Goal: Task Accomplishment & Management: Use online tool/utility

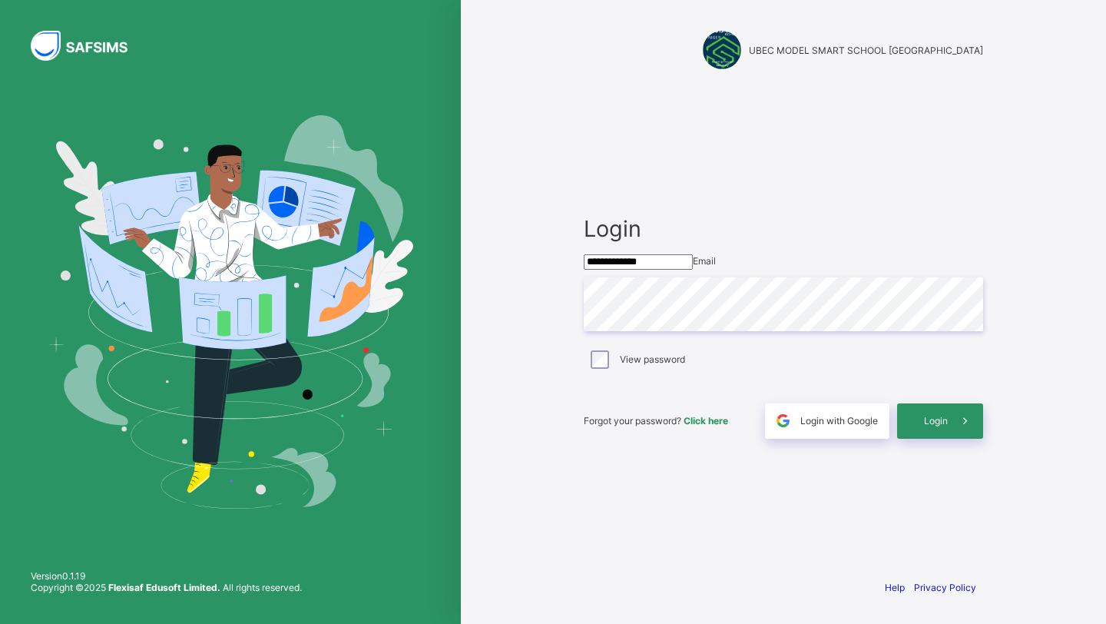
click at [599, 266] on input "**********" at bounding box center [638, 261] width 109 height 15
type input "**********"
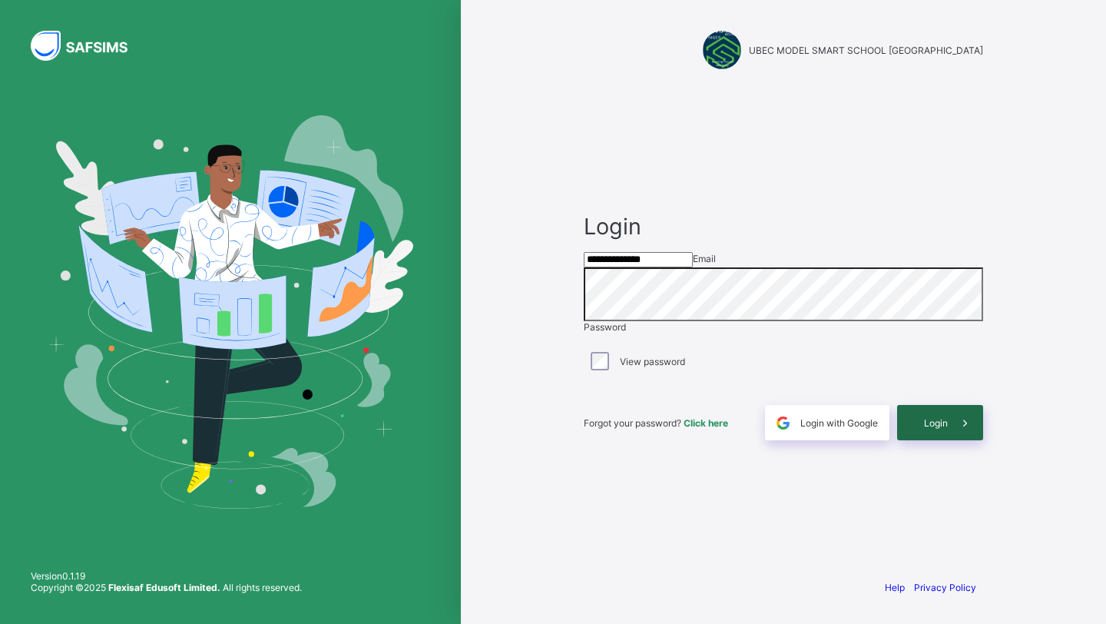
click at [951, 440] on span at bounding box center [965, 422] width 35 height 35
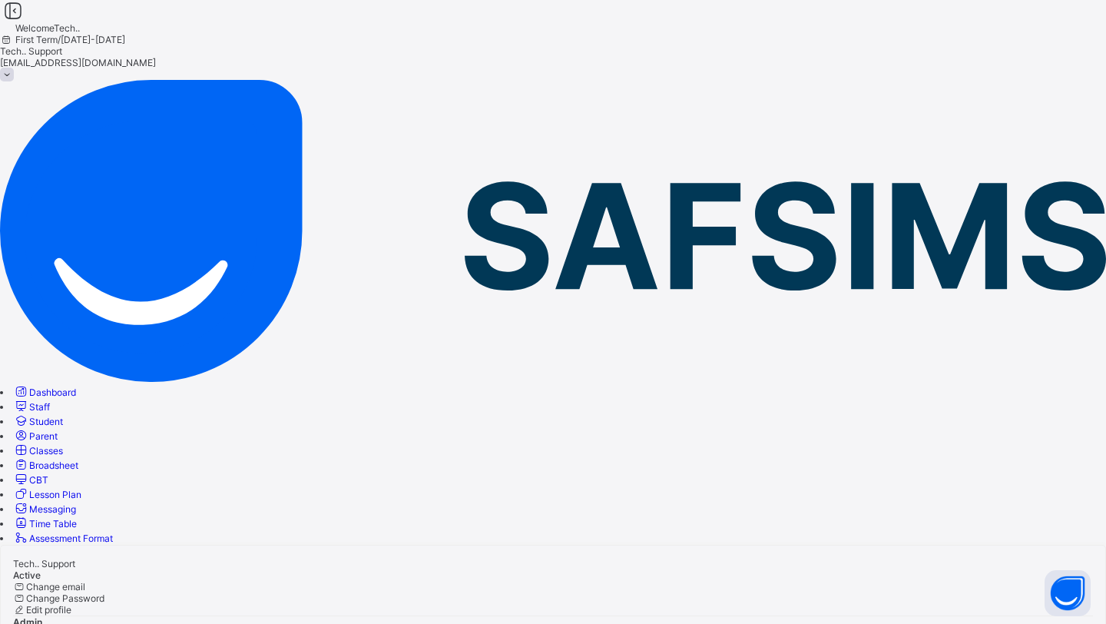
click at [50, 401] on span "Staff" at bounding box center [39, 407] width 21 height 12
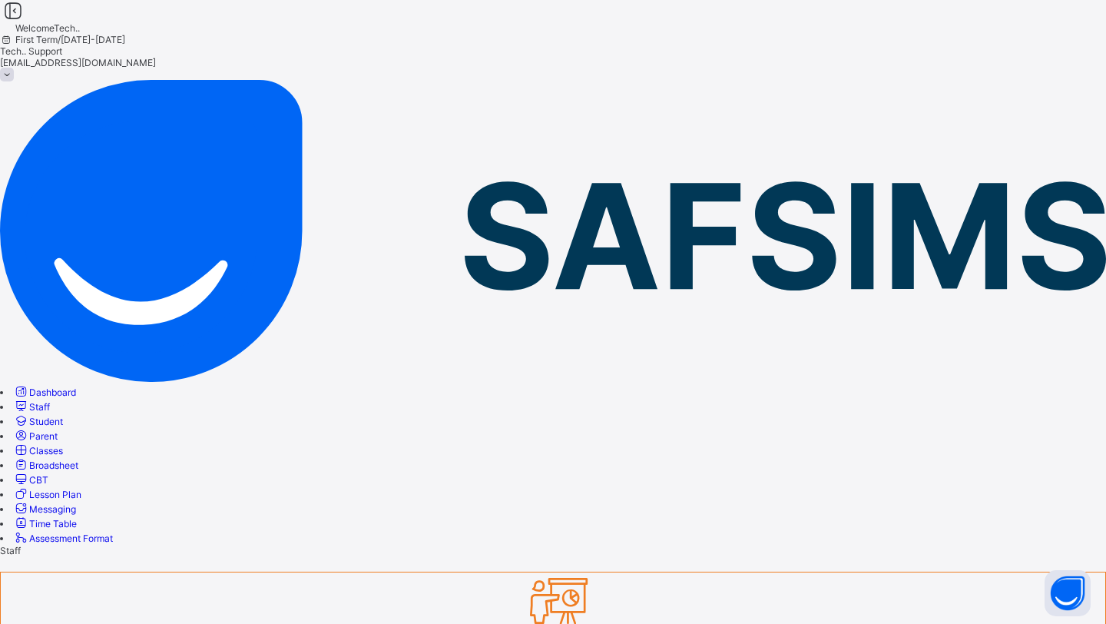
type input "*********"
click at [81, 489] on span "Lesson Plan" at bounding box center [55, 495] width 52 height 12
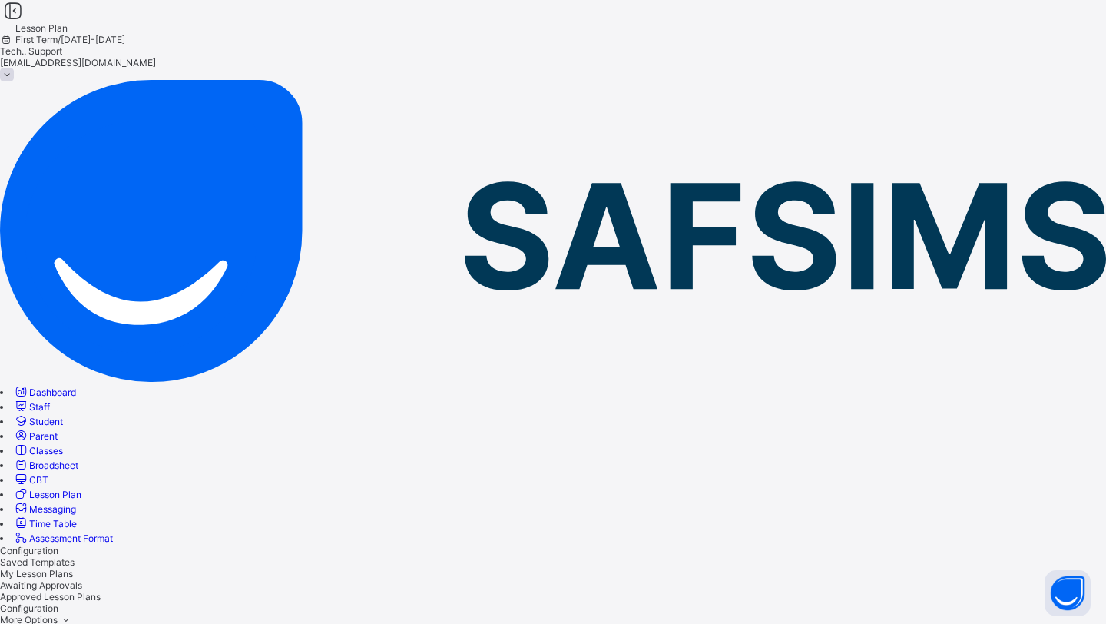
click at [50, 401] on span "Staff" at bounding box center [39, 407] width 21 height 12
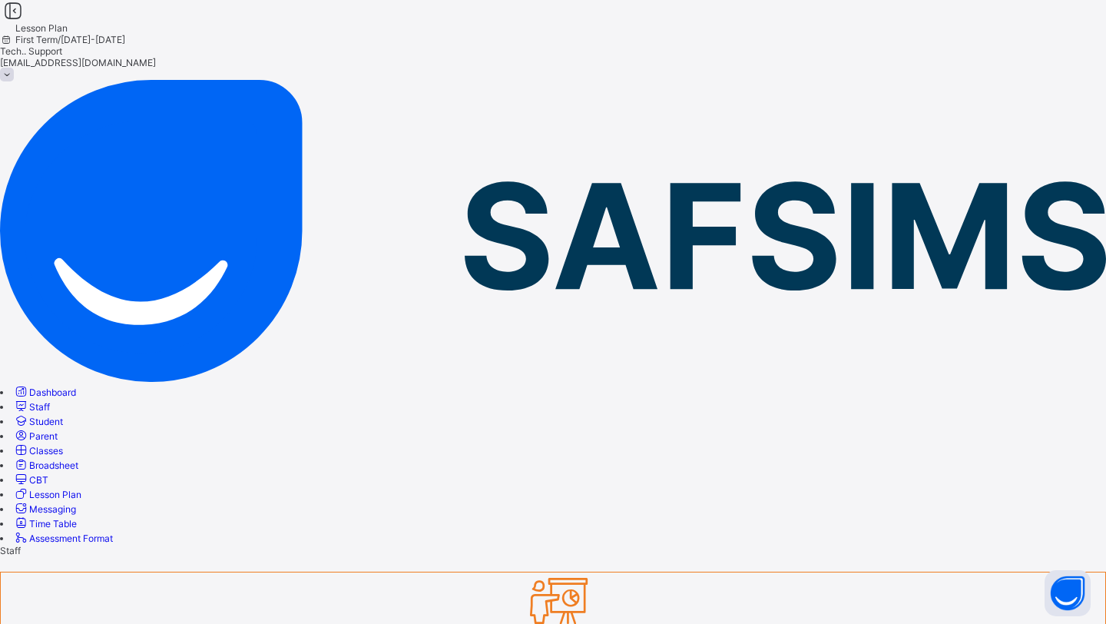
type input "***"
click at [63, 445] on span "Classes" at bounding box center [46, 451] width 34 height 12
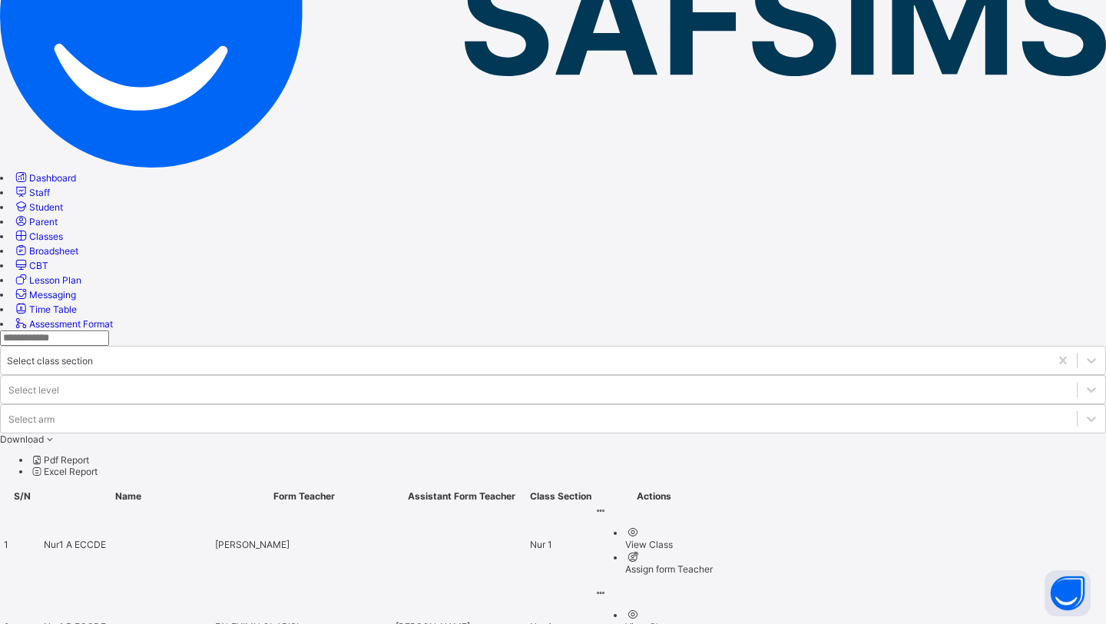
scroll to position [215, 0]
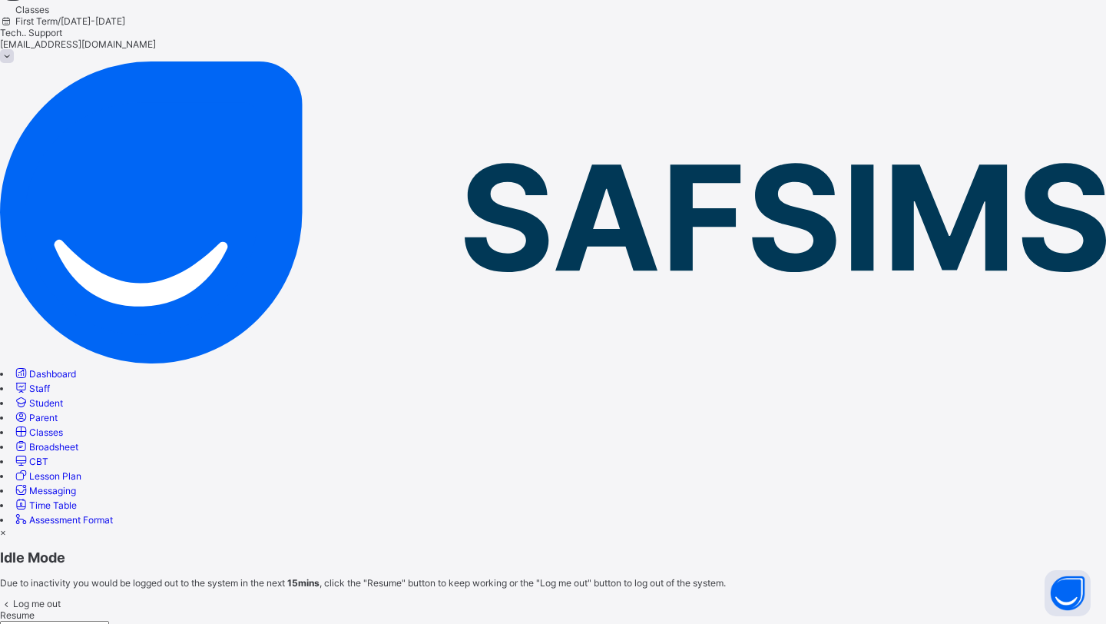
scroll to position [0, 0]
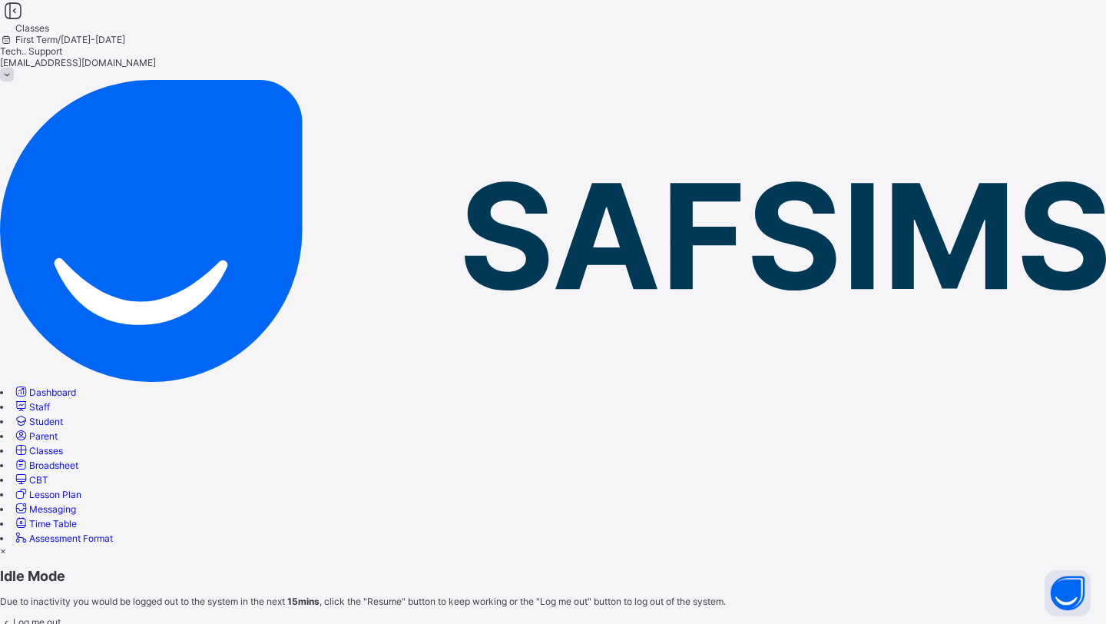
click at [726, 545] on div "×" at bounding box center [553, 551] width 1106 height 12
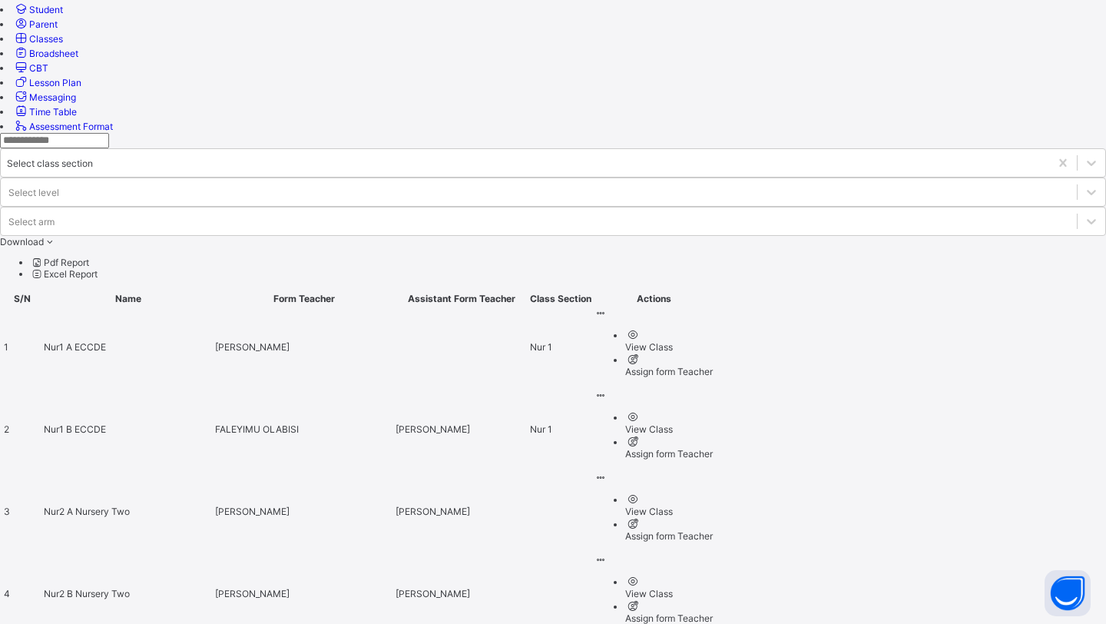
scroll to position [424, 0]
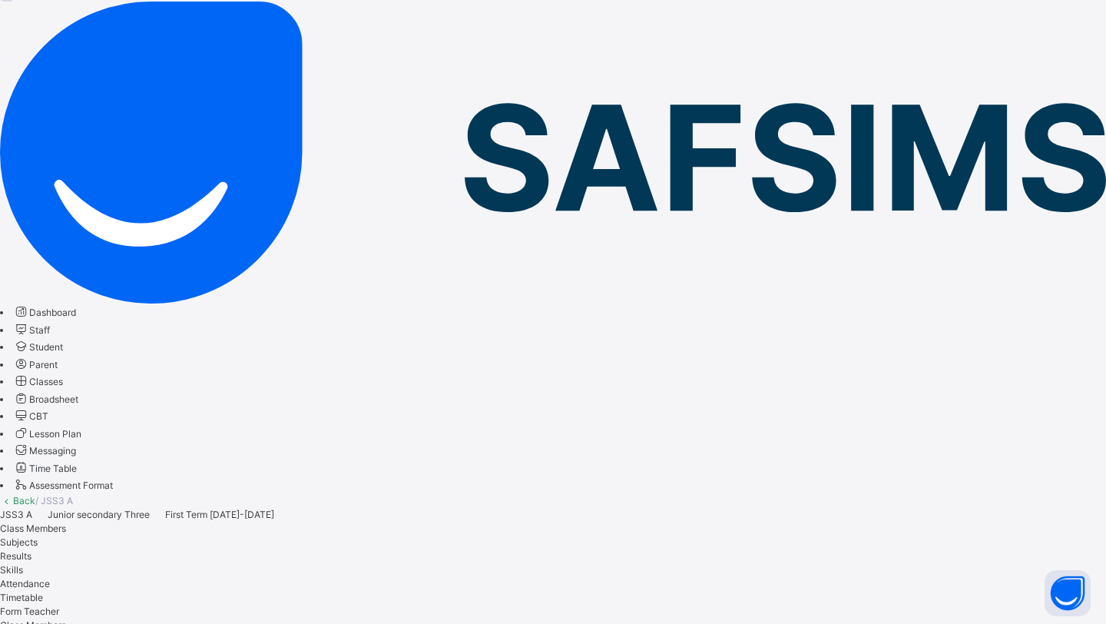
scroll to position [158, 0]
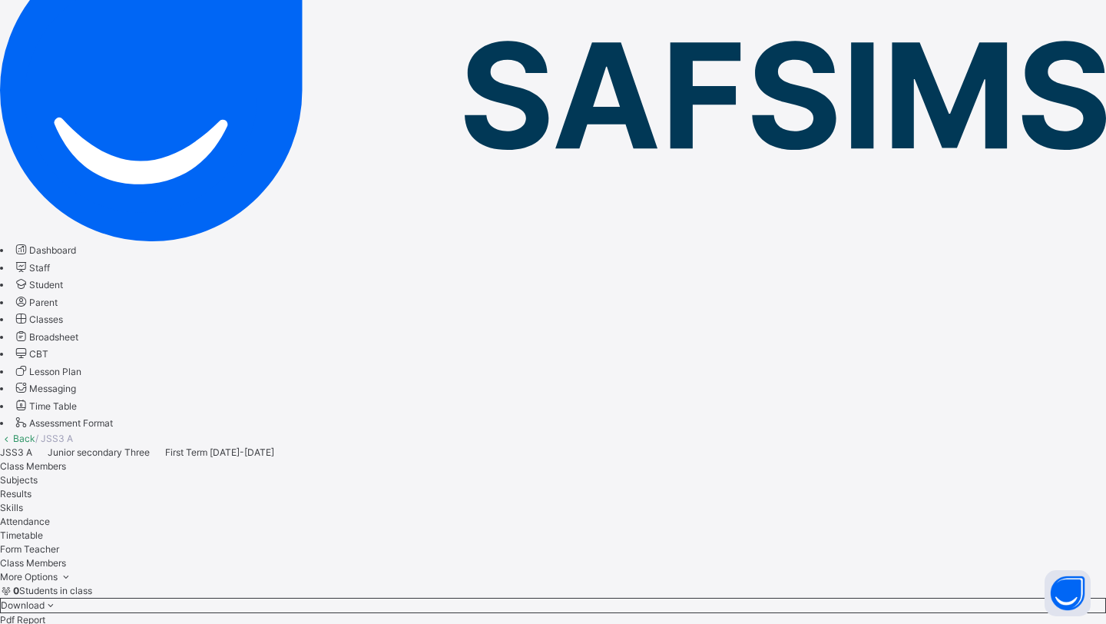
click at [38, 474] on span "Subjects" at bounding box center [19, 480] width 38 height 12
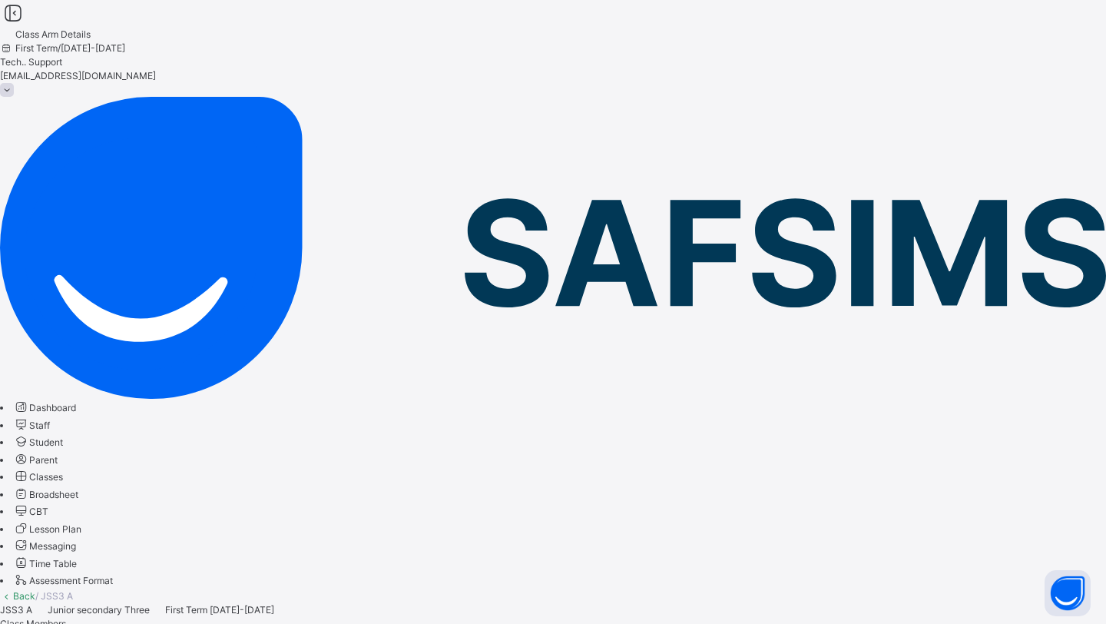
click at [66, 618] on span "Class Members" at bounding box center [33, 624] width 66 height 12
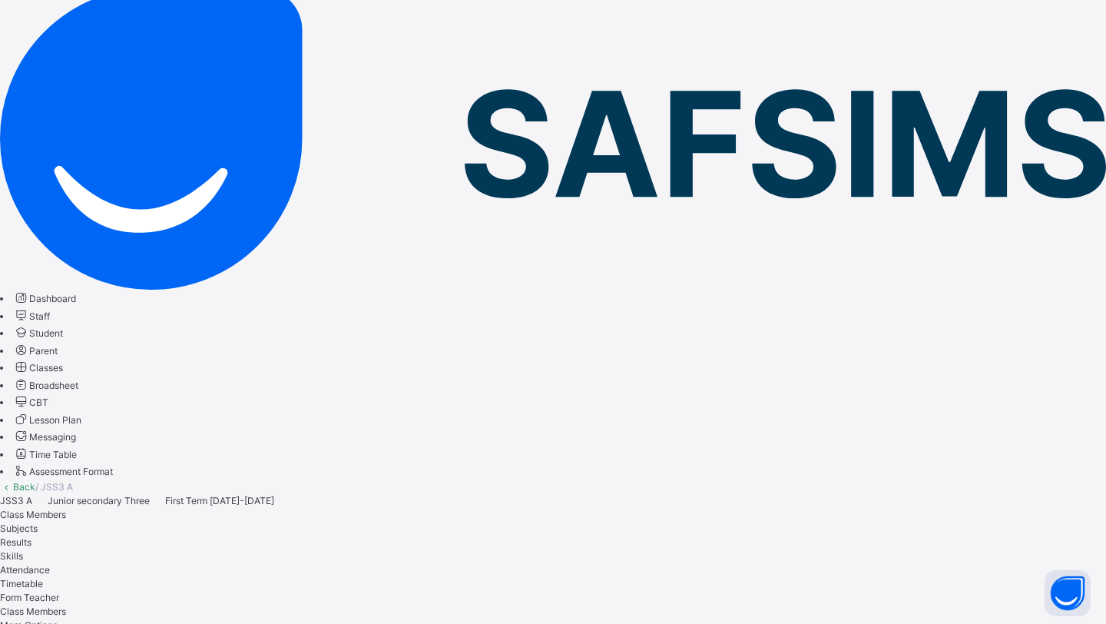
scroll to position [123, 0]
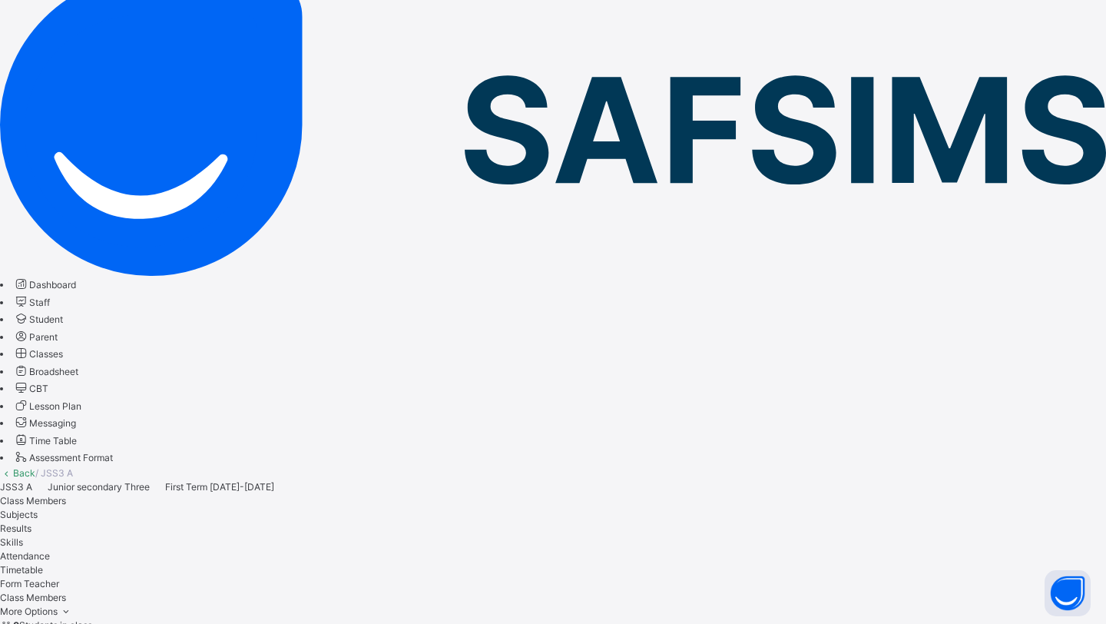
click at [38, 509] on span "Subjects" at bounding box center [19, 515] width 38 height 12
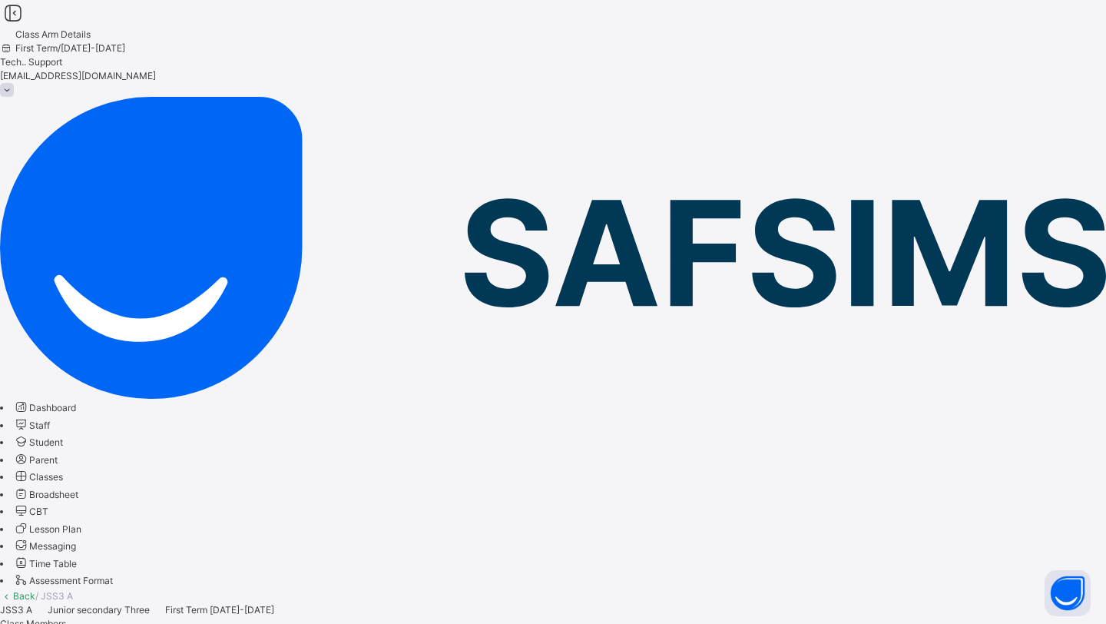
click at [35, 590] on link "Back" at bounding box center [24, 596] width 22 height 12
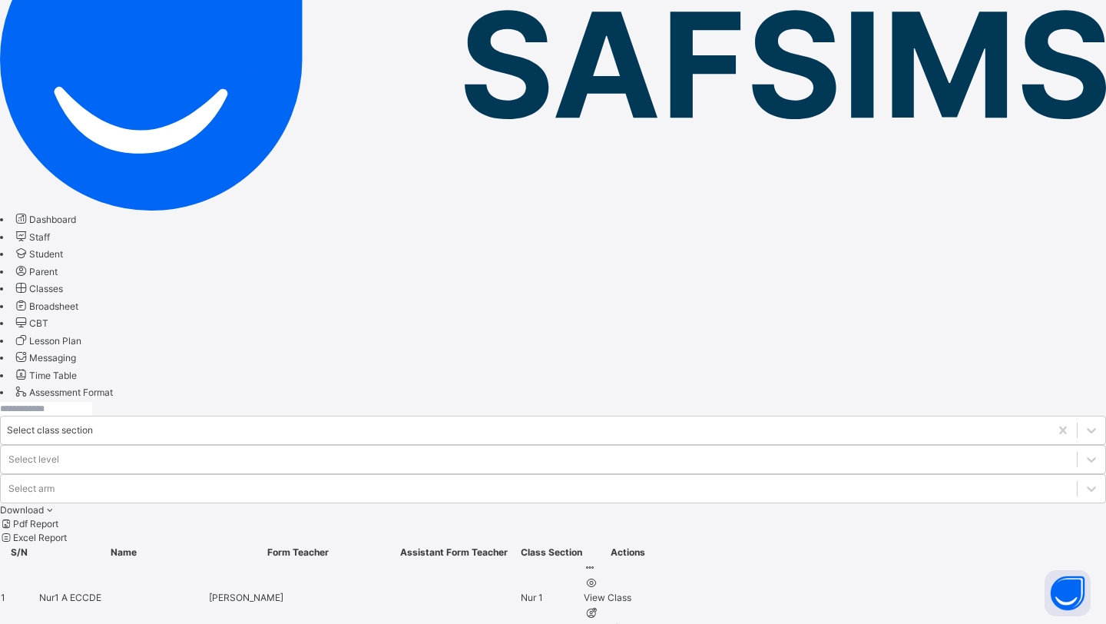
scroll to position [535, 0]
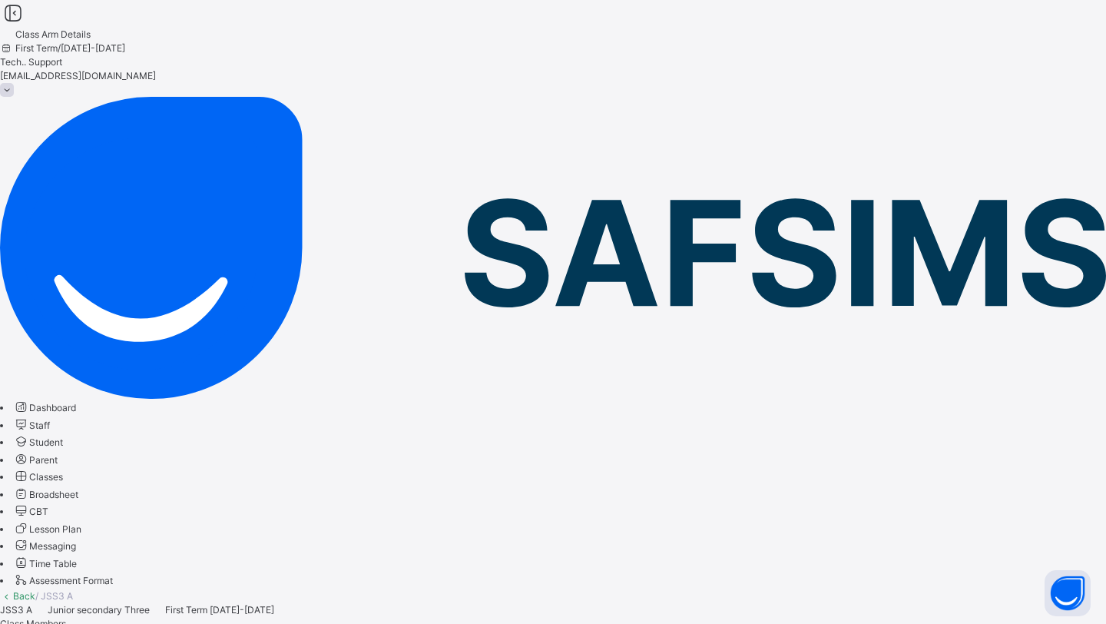
click at [235, 589] on div "Back / JSS3 A" at bounding box center [553, 596] width 1106 height 14
click at [35, 590] on link "Back" at bounding box center [24, 596] width 22 height 12
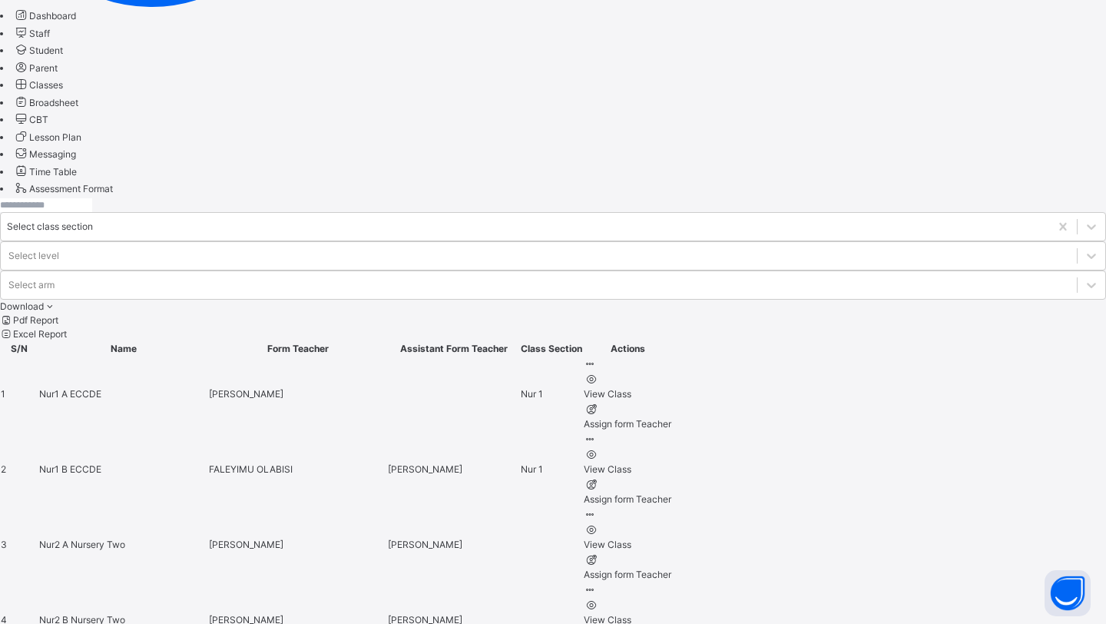
scroll to position [535, 0]
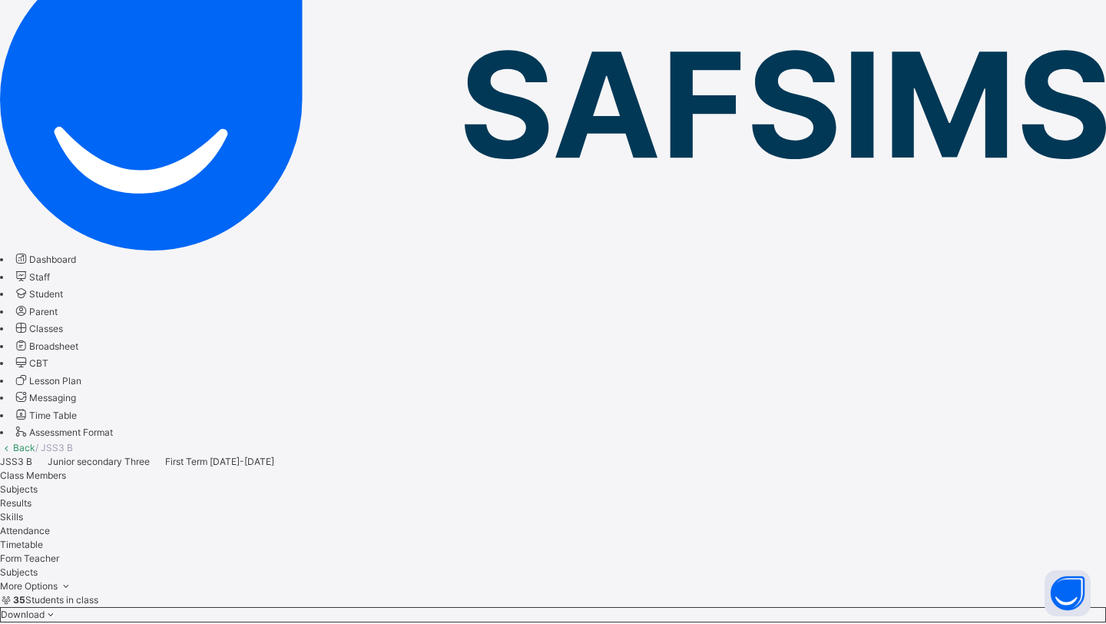
scroll to position [151, 0]
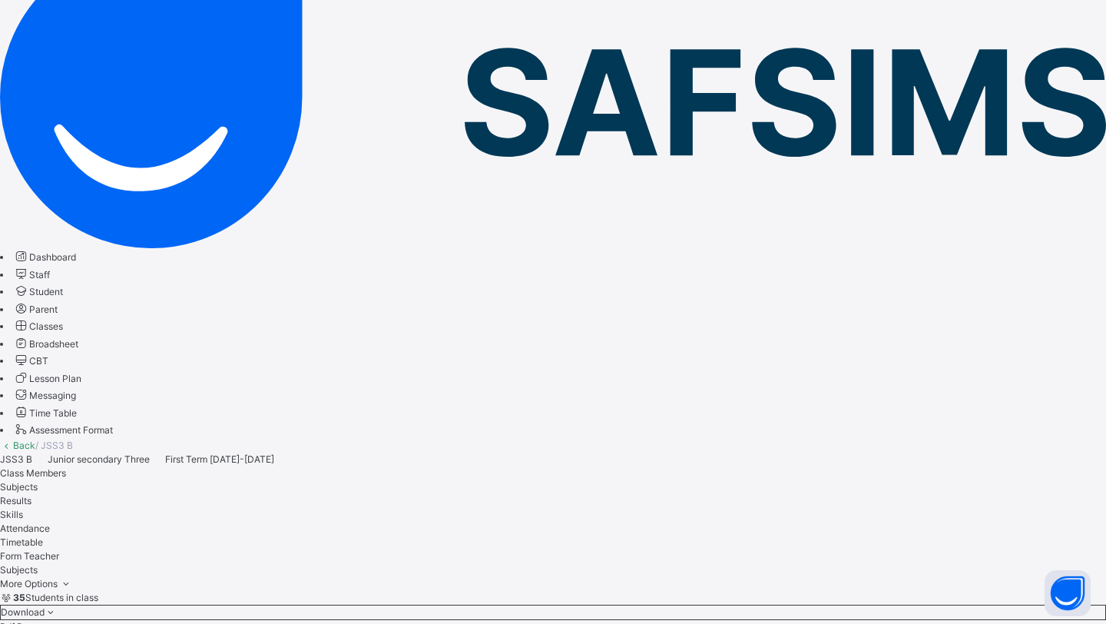
click at [81, 373] on span "Lesson Plan" at bounding box center [55, 379] width 52 height 12
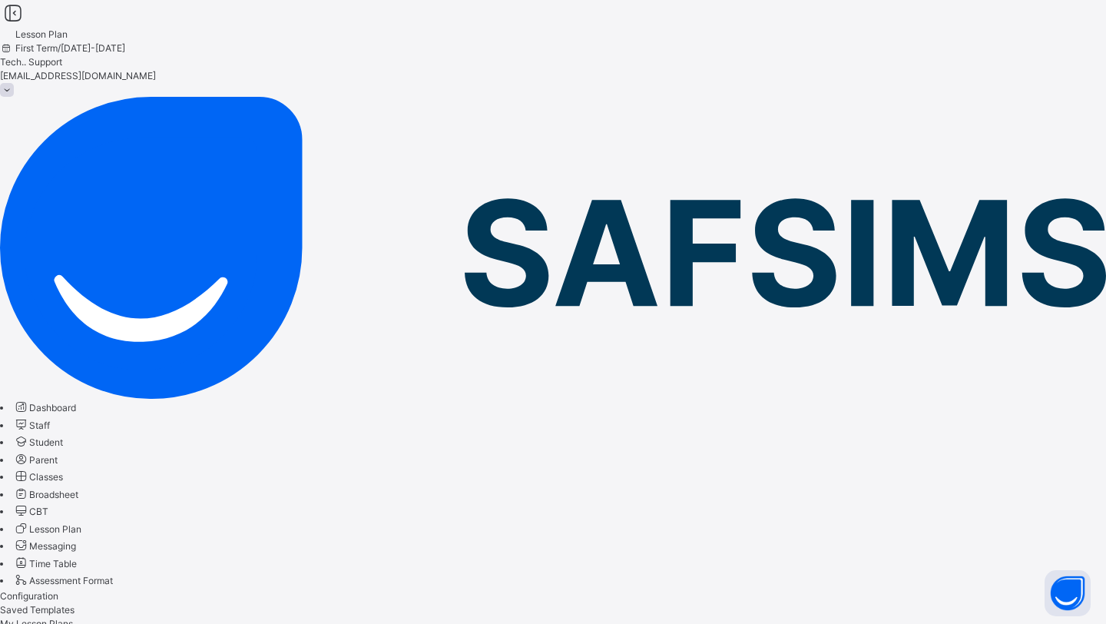
click at [65, 619] on link "Lesson Plan" at bounding box center [39, 625] width 52 height 12
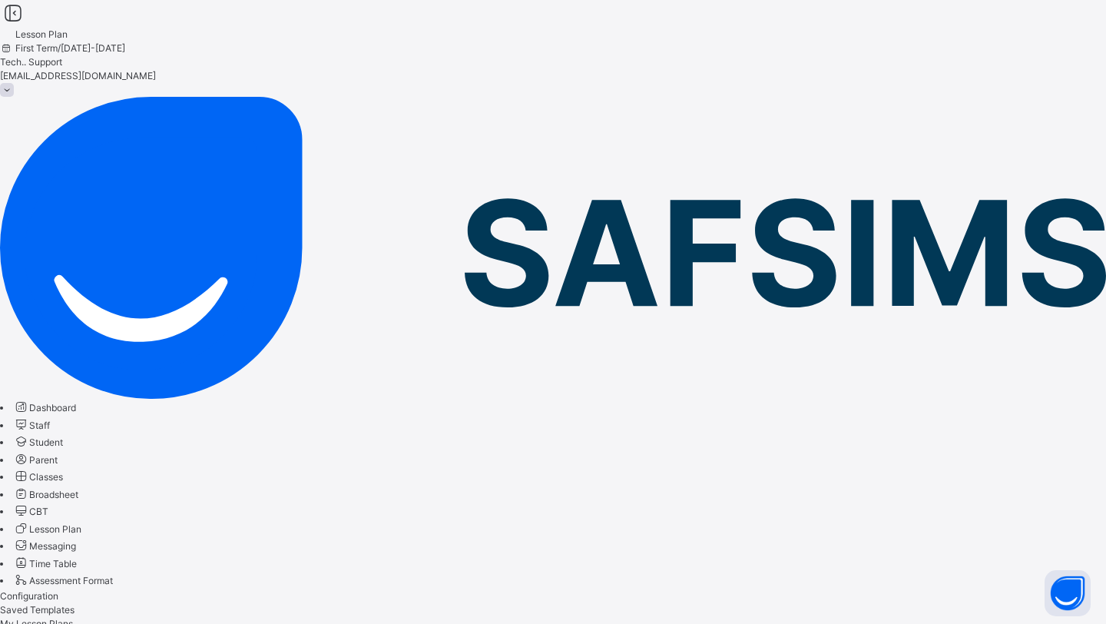
click at [73, 618] on span "My Lesson Plans" at bounding box center [36, 624] width 73 height 12
click at [58, 590] on span "Configuration" at bounding box center [29, 596] width 58 height 12
click at [65, 619] on link "Lesson Plan" at bounding box center [39, 625] width 52 height 12
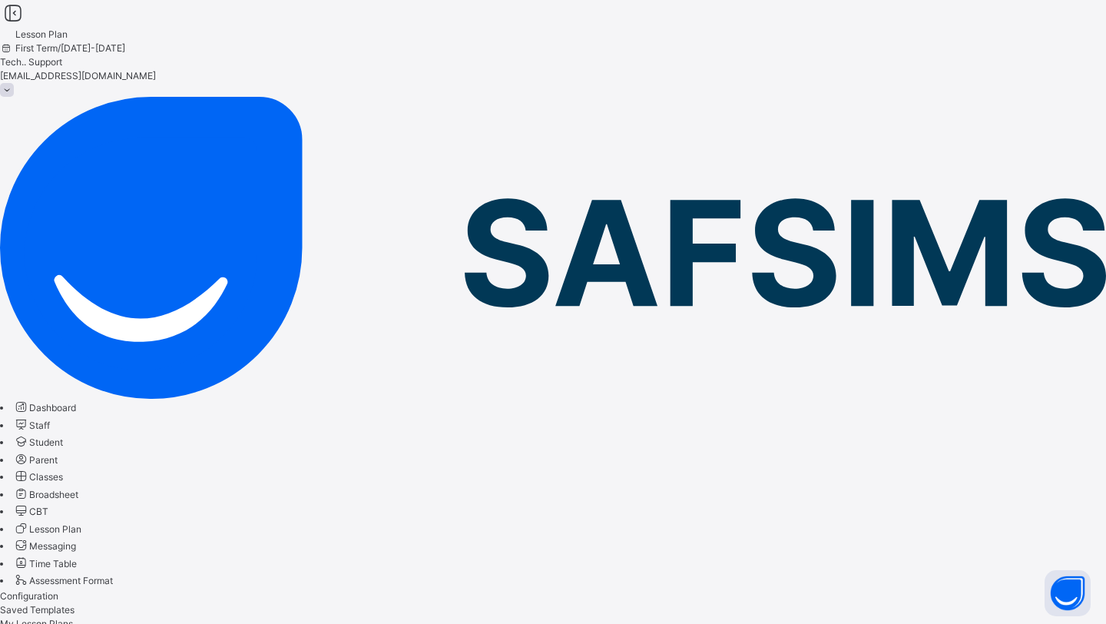
click at [58, 590] on span "Configuration" at bounding box center [29, 596] width 58 height 12
